Goal: Task Accomplishment & Management: Use online tool/utility

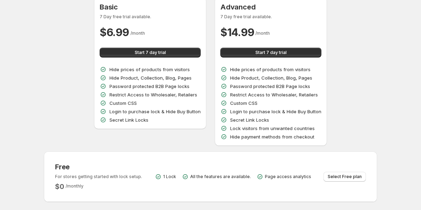
scroll to position [47, 0]
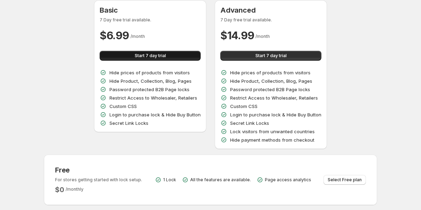
click at [173, 57] on button "Start 7 day trial" at bounding box center [150, 56] width 101 height 10
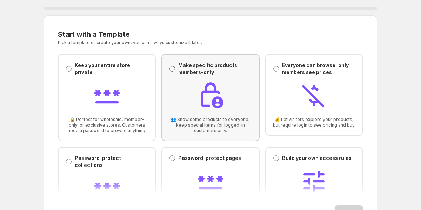
click at [172, 71] on span at bounding box center [173, 69] width 6 height 6
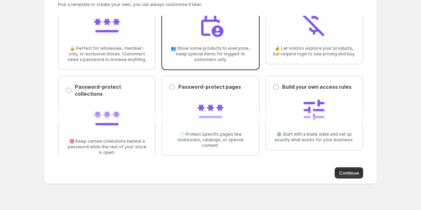
scroll to position [41, 0]
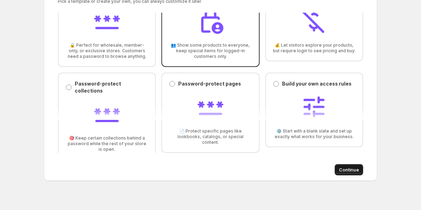
click at [349, 171] on span "Continue" at bounding box center [349, 169] width 20 height 7
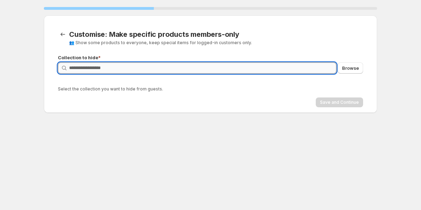
click at [211, 69] on input "Query" at bounding box center [202, 67] width 267 height 11
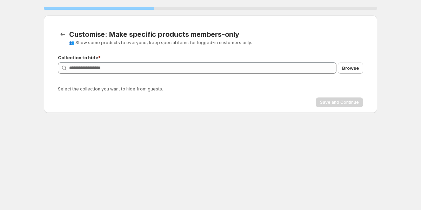
click at [170, 85] on div "Query Browse" at bounding box center [210, 73] width 305 height 22
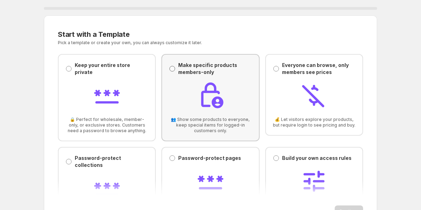
click at [175, 68] on span at bounding box center [173, 69] width 6 height 6
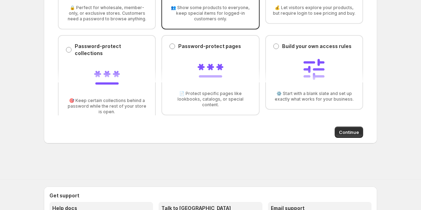
scroll to position [81, 0]
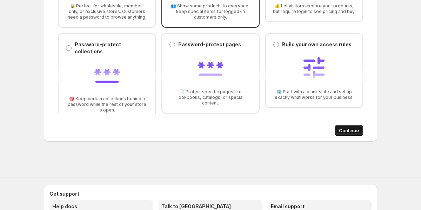
click at [350, 131] on span "Continue" at bounding box center [349, 130] width 20 height 7
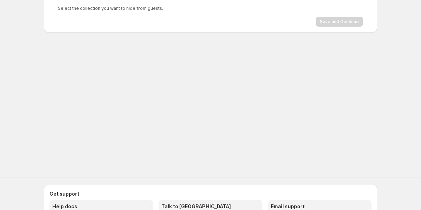
scroll to position [0, 0]
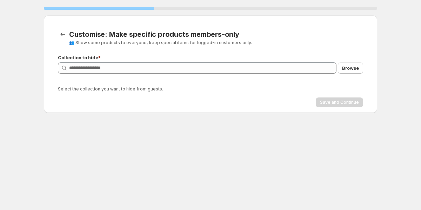
click at [239, 57] on p "Collection to hide *" at bounding box center [210, 57] width 305 height 7
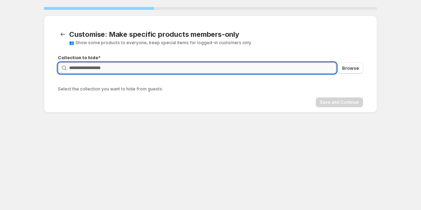
click at [232, 65] on input "Query" at bounding box center [202, 67] width 267 height 11
type input "*"
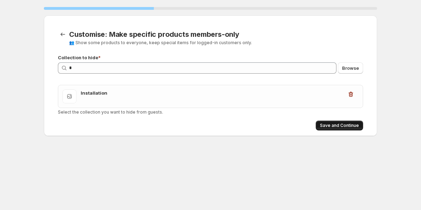
click at [329, 127] on span "Save and Continue" at bounding box center [339, 126] width 39 height 6
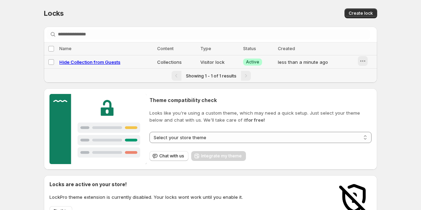
click at [360, 63] on icon "button" at bounding box center [362, 61] width 7 height 7
click at [396, 59] on div "**********" at bounding box center [210, 151] width 421 height 303
click at [366, 60] on icon "button" at bounding box center [362, 61] width 7 height 7
click at [366, 77] on span "Preview" at bounding box center [371, 76] width 18 height 6
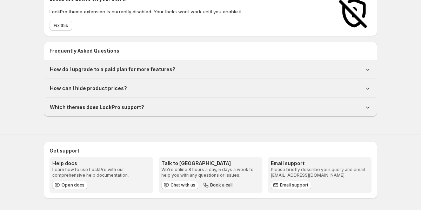
scroll to position [185, 0]
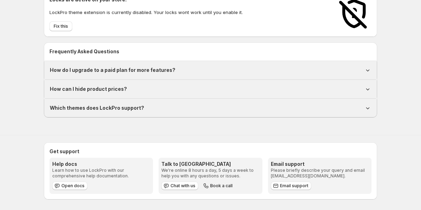
click at [227, 89] on div "How can I hide product prices?" at bounding box center [210, 89] width 321 height 7
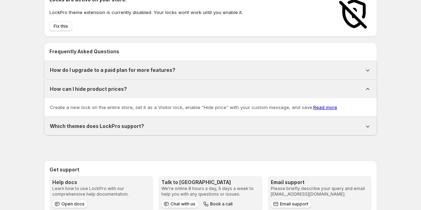
click at [227, 89] on div "How can I hide product prices?" at bounding box center [210, 89] width 321 height 7
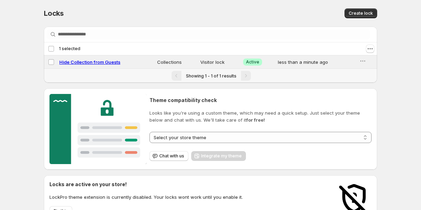
scroll to position [5, 0]
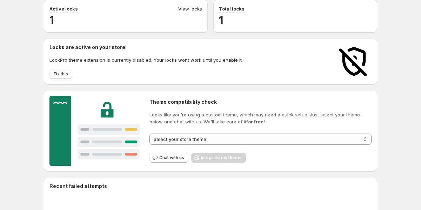
scroll to position [34, 0]
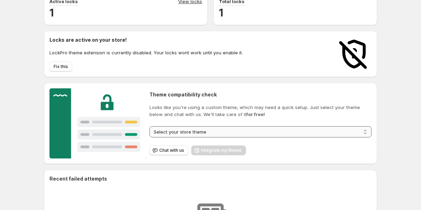
select select "****"
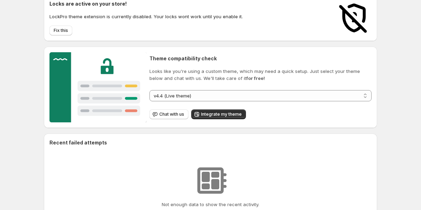
scroll to position [70, 0]
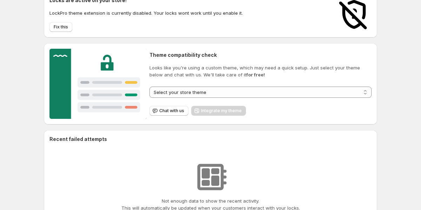
scroll to position [76, 0]
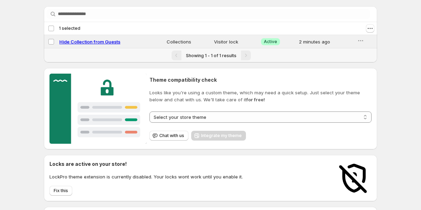
scroll to position [21, 0]
click at [218, 123] on div "**********" at bounding box center [260, 108] width 222 height 70
select select "****"
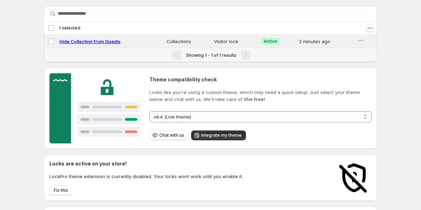
click at [267, 136] on div "Chat with us Integrate my theme" at bounding box center [259, 134] width 225 height 13
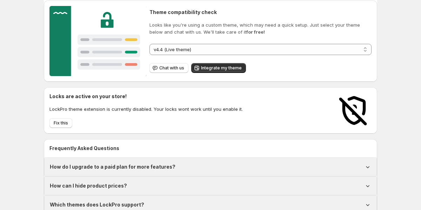
scroll to position [89, 0]
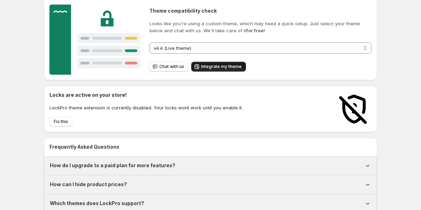
click at [237, 65] on span "Integrate my theme" at bounding box center [221, 67] width 41 height 6
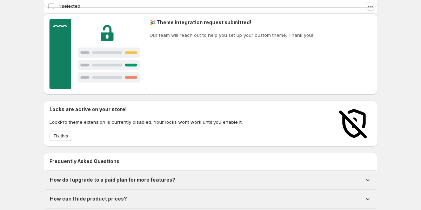
scroll to position [75, 0]
click at [59, 138] on span "Fix this" at bounding box center [61, 136] width 14 height 6
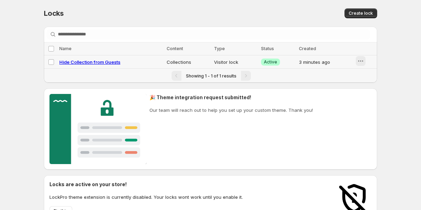
click at [361, 62] on icon "button" at bounding box center [360, 61] width 7 height 7
click at [392, 64] on div "Locks. This page is ready Locks Create lock Searching in all Select all locks N…" at bounding box center [210, 151] width 421 height 303
